Goal: Navigation & Orientation: Go to known website

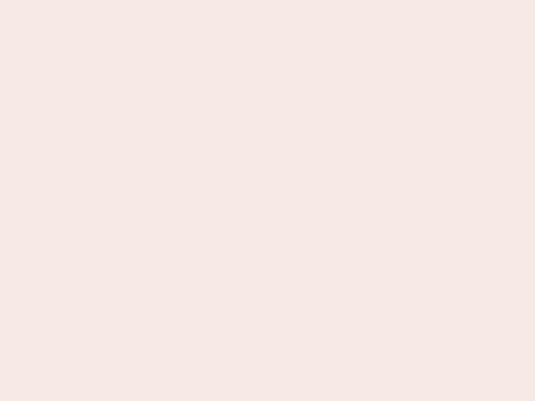
click at [268, 201] on nb-app "Almost there Thank you for registering for Newbook. Your account is under revie…" at bounding box center [267, 200] width 535 height 401
click at [268, 0] on nb-app "Almost there Thank you for registering for Newbook. Your account is under revie…" at bounding box center [267, 200] width 535 height 401
click at [286, 0] on nb-app "Almost there Thank you for registering for Newbook. Your account is under revie…" at bounding box center [267, 200] width 535 height 401
click at [268, 201] on nb-app "Almost there Thank you for registering for Newbook. Your account is under revie…" at bounding box center [267, 200] width 535 height 401
click at [268, 0] on nb-app "Almost there Thank you for registering for Newbook. Your account is under revie…" at bounding box center [267, 200] width 535 height 401
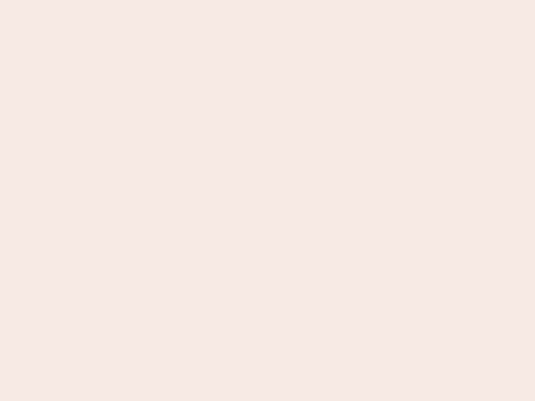
click at [187, 0] on nb-app "Almost there Thank you for registering for Newbook. Your account is under revie…" at bounding box center [267, 200] width 535 height 401
click at [268, 201] on nb-app "Almost there Thank you for registering for Newbook. Your account is under revie…" at bounding box center [267, 200] width 535 height 401
click at [268, 0] on nb-app "Almost there Thank you for registering for Newbook. Your account is under revie…" at bounding box center [267, 200] width 535 height 401
click at [187, 0] on nb-app "Almost there Thank you for registering for Newbook. Your account is under revie…" at bounding box center [267, 200] width 535 height 401
click at [268, 201] on nb-app "Almost there Thank you for registering for Newbook. Your account is under revie…" at bounding box center [267, 200] width 535 height 401
